Goal: Task Accomplishment & Management: Use online tool/utility

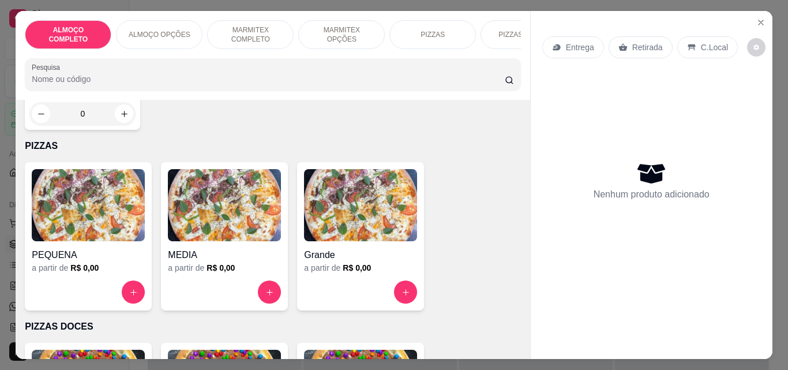
scroll to position [667, 0]
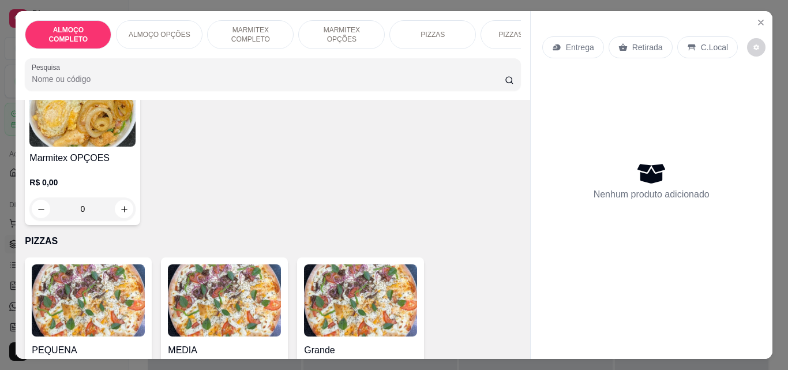
click at [83, 164] on h4 "Marmitex OPÇOES" at bounding box center [82, 158] width 106 height 14
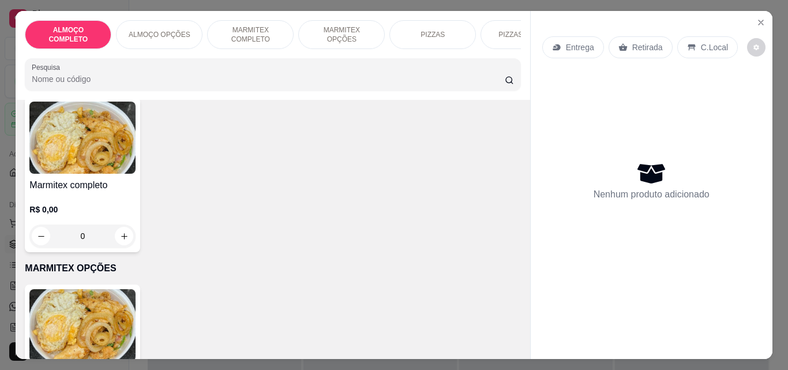
scroll to position [453, 0]
click at [72, 208] on p "R$ 0,00" at bounding box center [82, 209] width 106 height 12
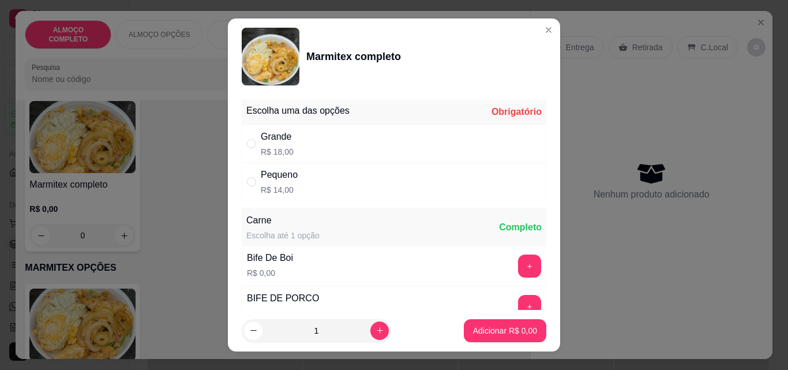
click at [290, 141] on div "Grande R$ 18,00" at bounding box center [394, 144] width 305 height 38
radio input "true"
click at [519, 266] on button "+" at bounding box center [530, 266] width 22 height 22
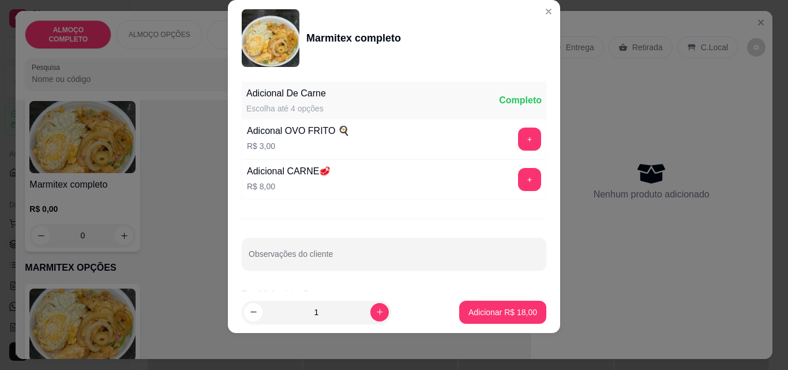
scroll to position [232, 0]
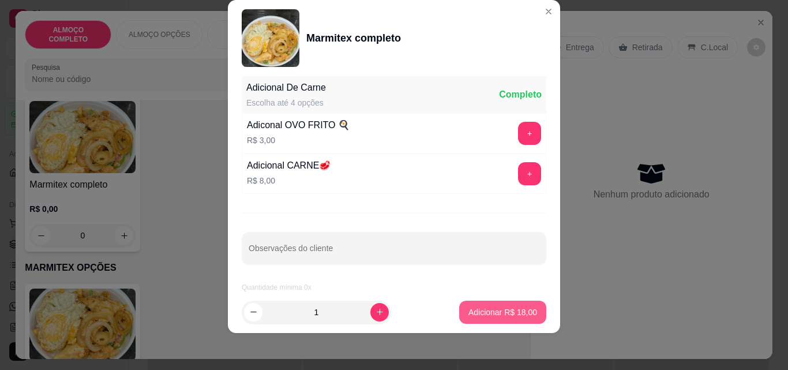
click at [503, 313] on p "Adicionar R$ 18,00" at bounding box center [502, 312] width 69 height 12
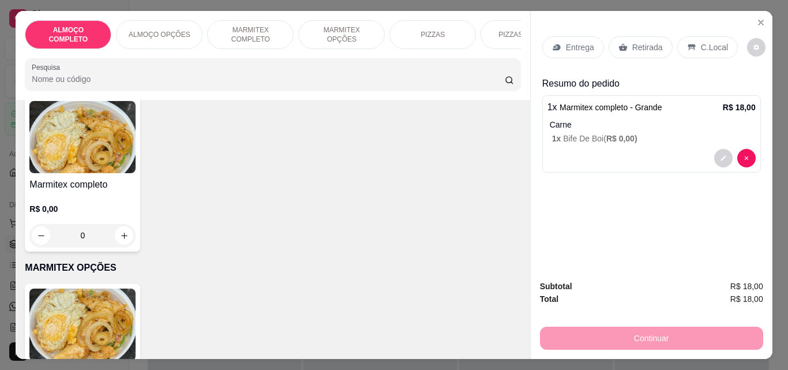
click at [554, 44] on icon at bounding box center [556, 47] width 7 height 6
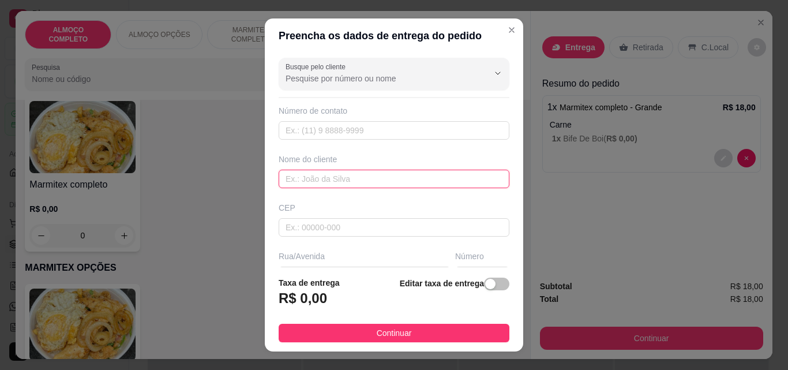
click at [304, 172] on input "text" at bounding box center [394, 179] width 231 height 18
type input "[PERSON_NAME]"
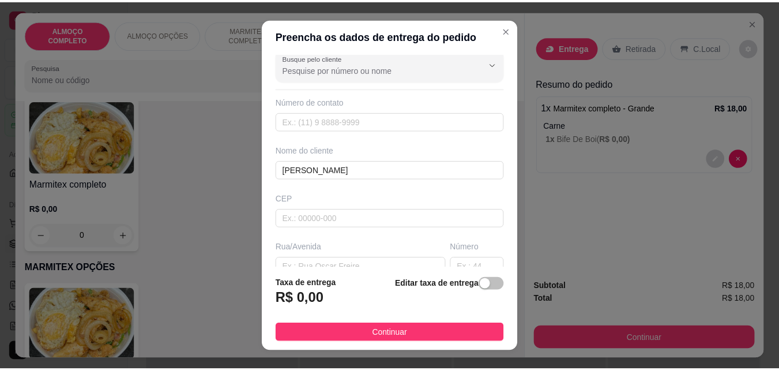
scroll to position [0, 0]
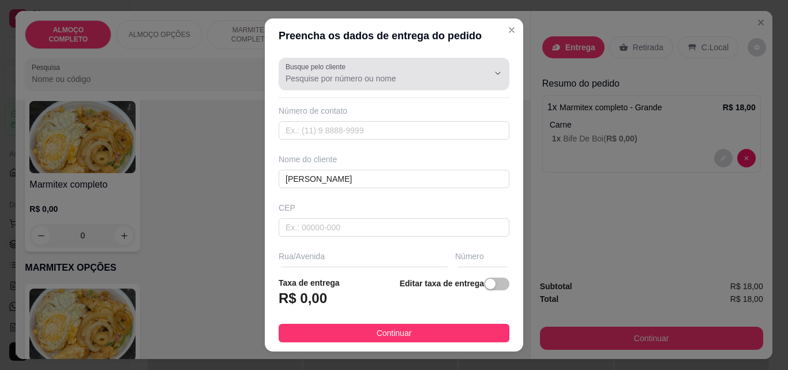
click at [397, 77] on input "Busque pelo cliente" at bounding box center [378, 79] width 185 height 12
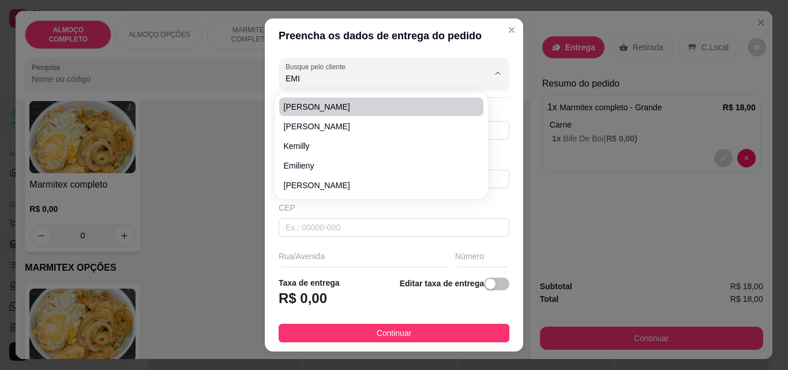
click at [376, 106] on span "[PERSON_NAME]" at bounding box center [375, 107] width 183 height 12
type input "[PERSON_NAME]"
type input "31971158985"
type input "[PERSON_NAME]"
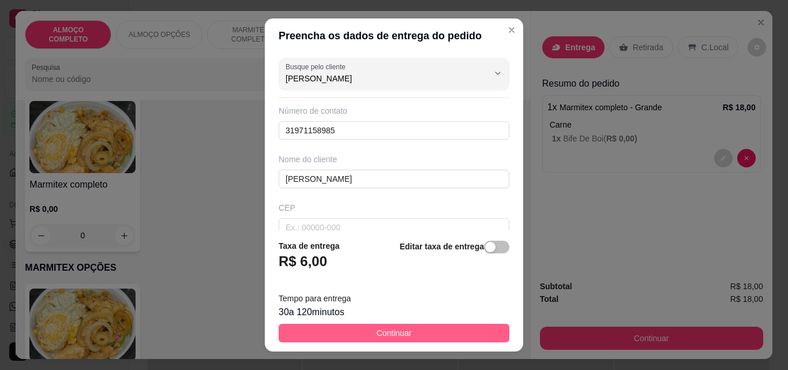
type input "[PERSON_NAME]"
click at [397, 325] on button "Continuar" at bounding box center [394, 333] width 231 height 18
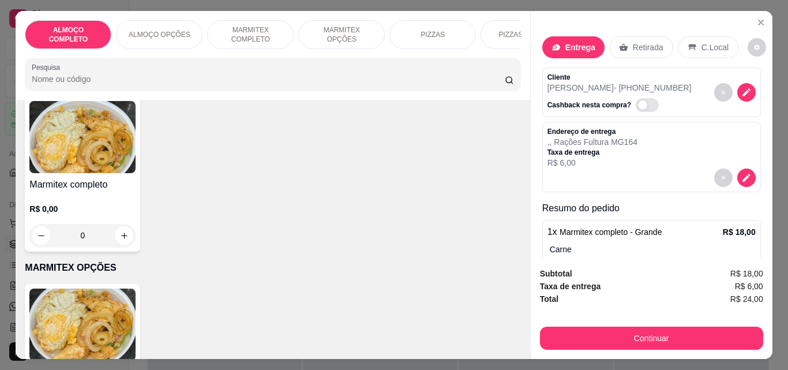
click at [400, 335] on div "Marmitex OPÇOES R$ 0,00 0" at bounding box center [273, 361] width 496 height 155
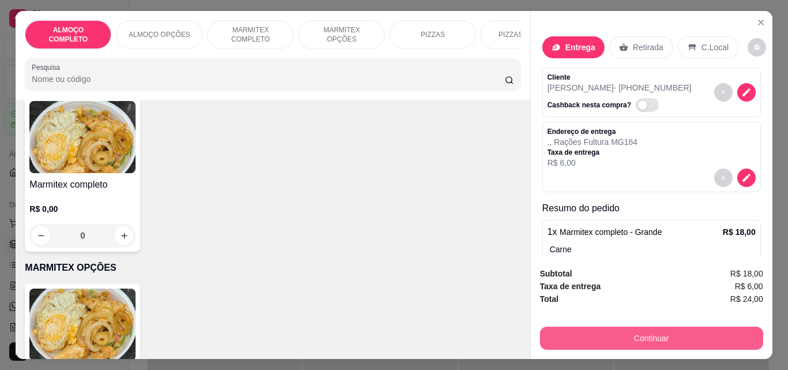
click at [610, 335] on button "Continuar" at bounding box center [651, 338] width 223 height 23
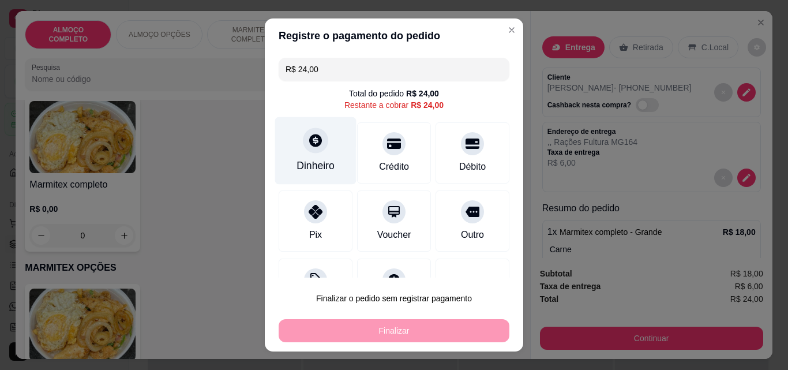
click at [305, 162] on div "Dinheiro" at bounding box center [316, 165] width 38 height 15
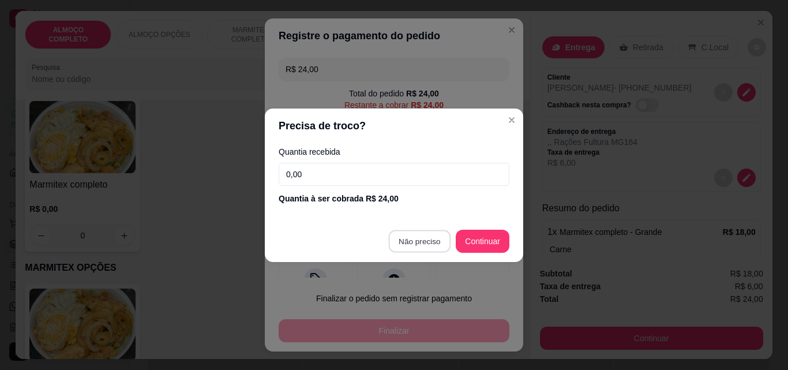
type input "R$ 0,00"
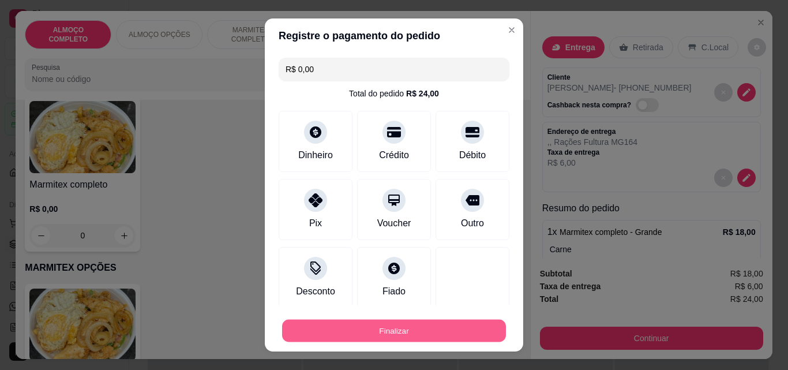
click at [429, 323] on button "Finalizar" at bounding box center [394, 331] width 224 height 22
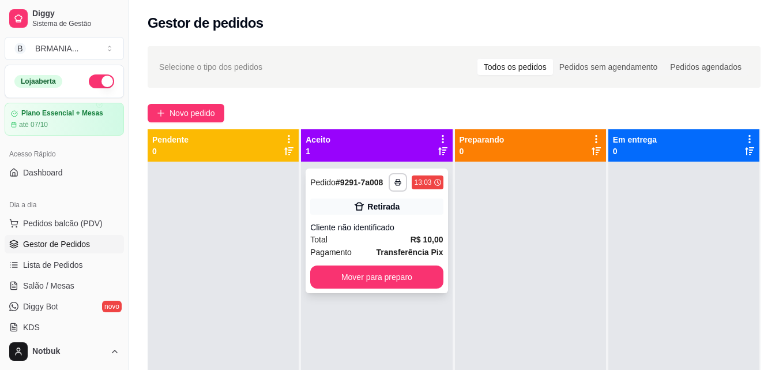
click at [353, 219] on div "**********" at bounding box center [377, 230] width 142 height 125
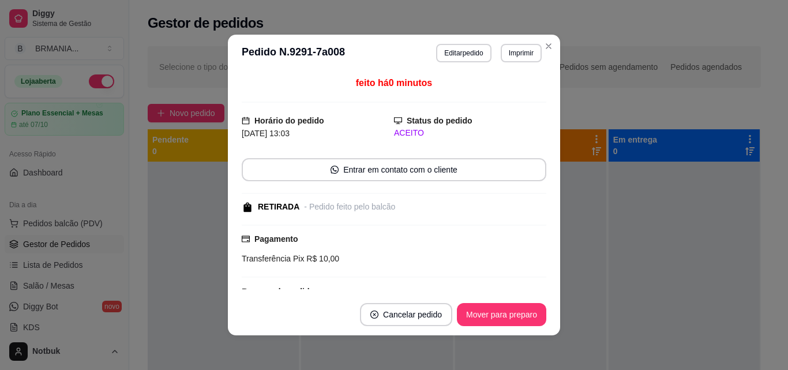
click at [547, 203] on div "feito há 0 minutos Horário do pedido [DATE] 13:03 Status do pedido ACEITO Entra…" at bounding box center [394, 183] width 332 height 222
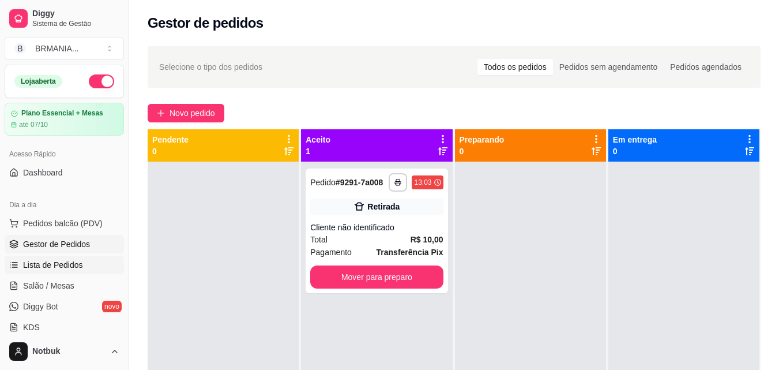
click at [88, 265] on link "Lista de Pedidos" at bounding box center [64, 265] width 119 height 18
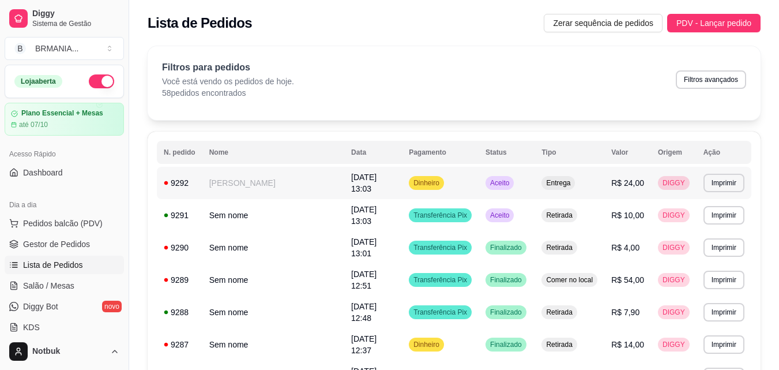
click at [225, 193] on td "[PERSON_NAME]" at bounding box center [273, 183] width 142 height 32
click at [718, 178] on button "Imprimir" at bounding box center [724, 183] width 41 height 18
click at [702, 228] on button "IMPRESSORA" at bounding box center [705, 224] width 84 height 18
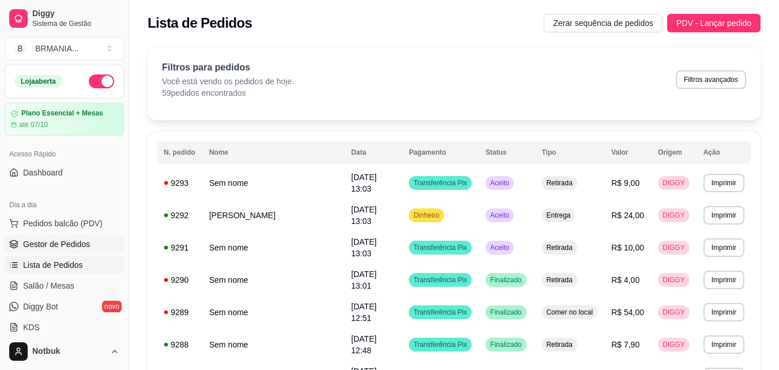
click at [93, 245] on link "Gestor de Pedidos" at bounding box center [64, 244] width 119 height 18
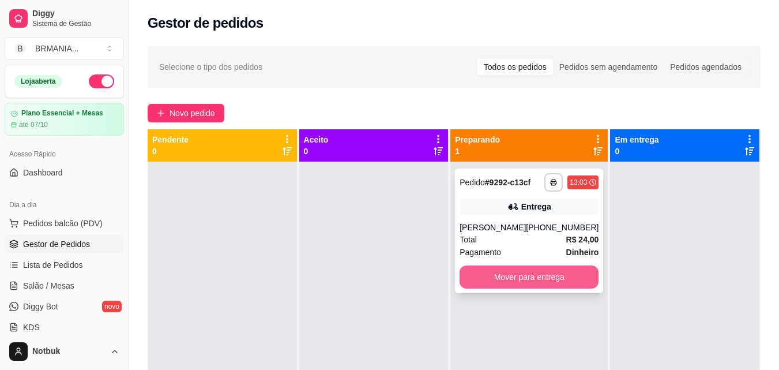
click at [499, 272] on button "Mover para entrega" at bounding box center [529, 276] width 139 height 23
